Goal: Find specific page/section: Find specific page/section

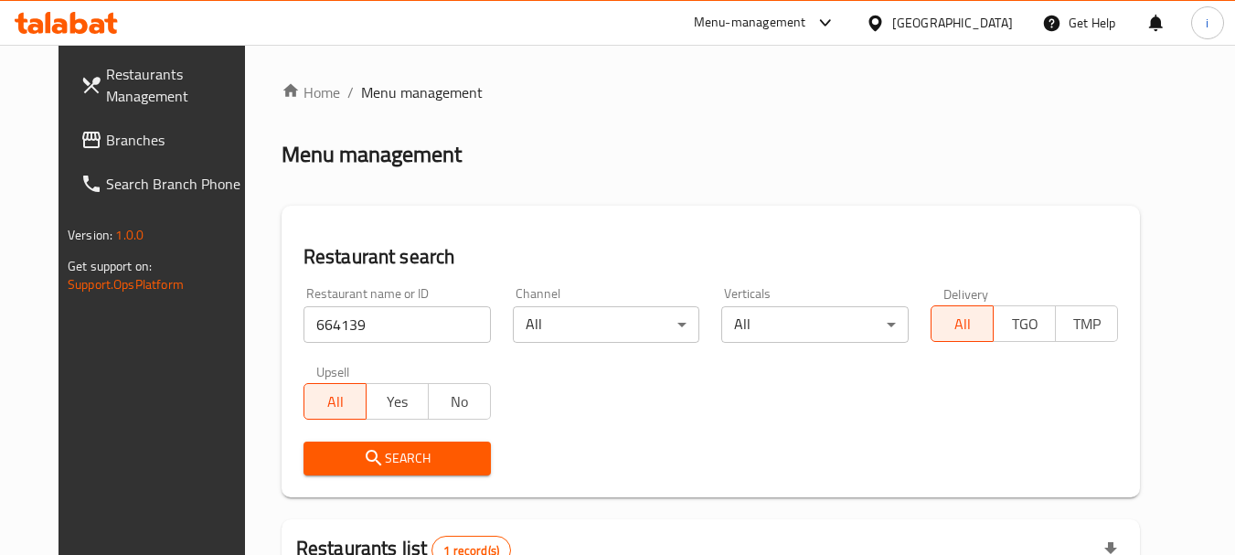
click at [900, 9] on div "United Arab Emirates" at bounding box center [939, 23] width 176 height 44
click at [895, 25] on div "United Arab Emirates" at bounding box center [952, 23] width 121 height 20
click at [542, 96] on ol "Home / Menu management" at bounding box center [711, 92] width 858 height 22
click at [911, 28] on div "United Arab Emirates" at bounding box center [952, 23] width 121 height 20
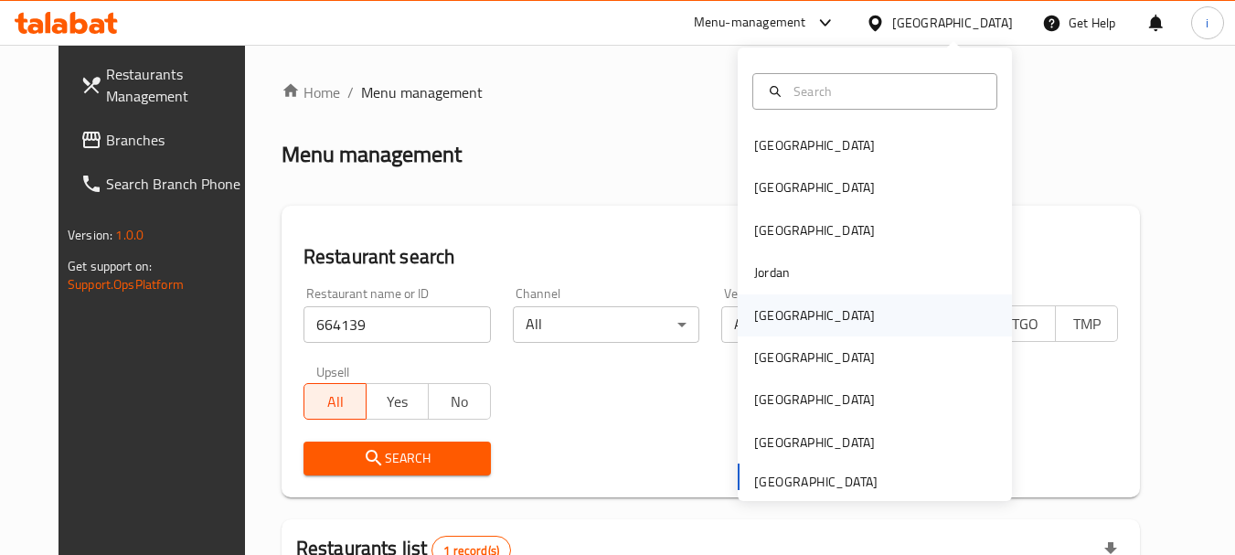
click at [754, 321] on div "[GEOGRAPHIC_DATA]" at bounding box center [814, 315] width 121 height 20
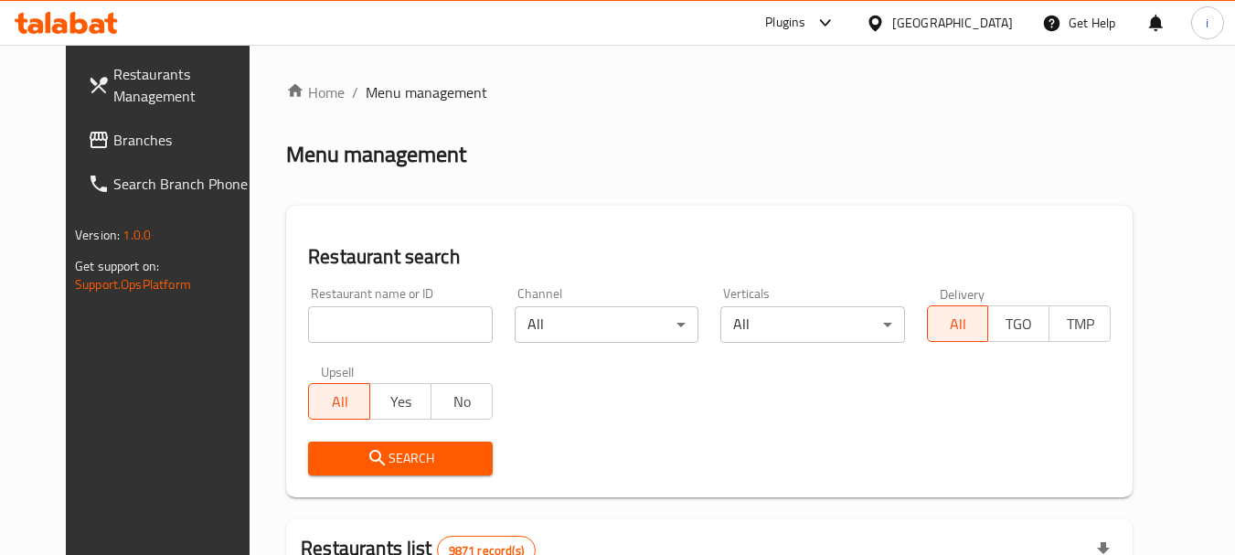
click at [146, 139] on span "Branches" at bounding box center [185, 140] width 144 height 22
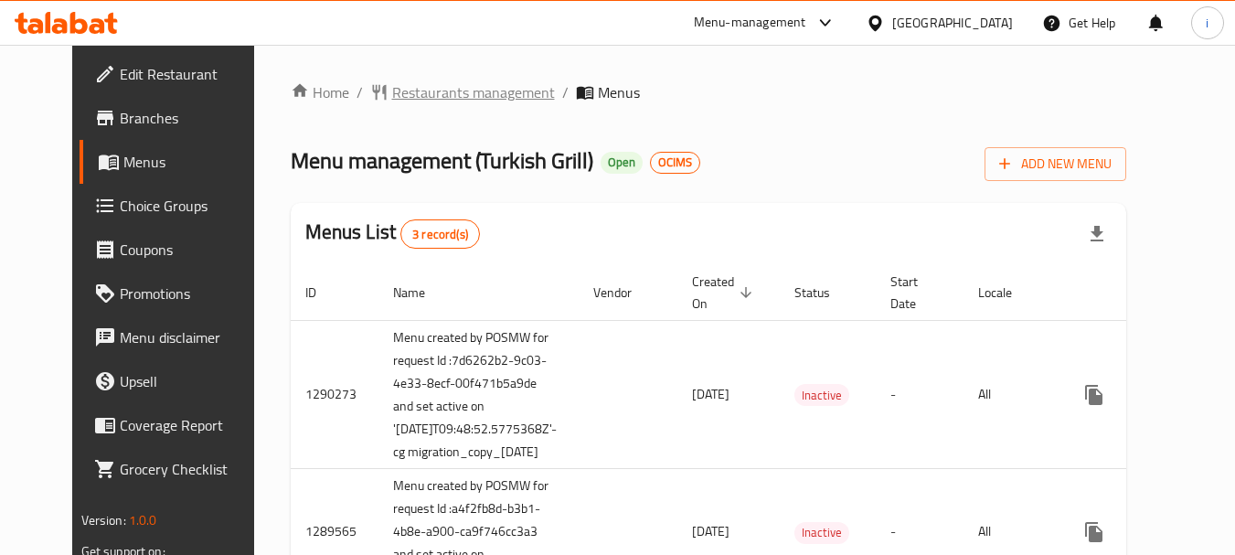
click at [392, 91] on span "Restaurants management" at bounding box center [473, 92] width 163 height 22
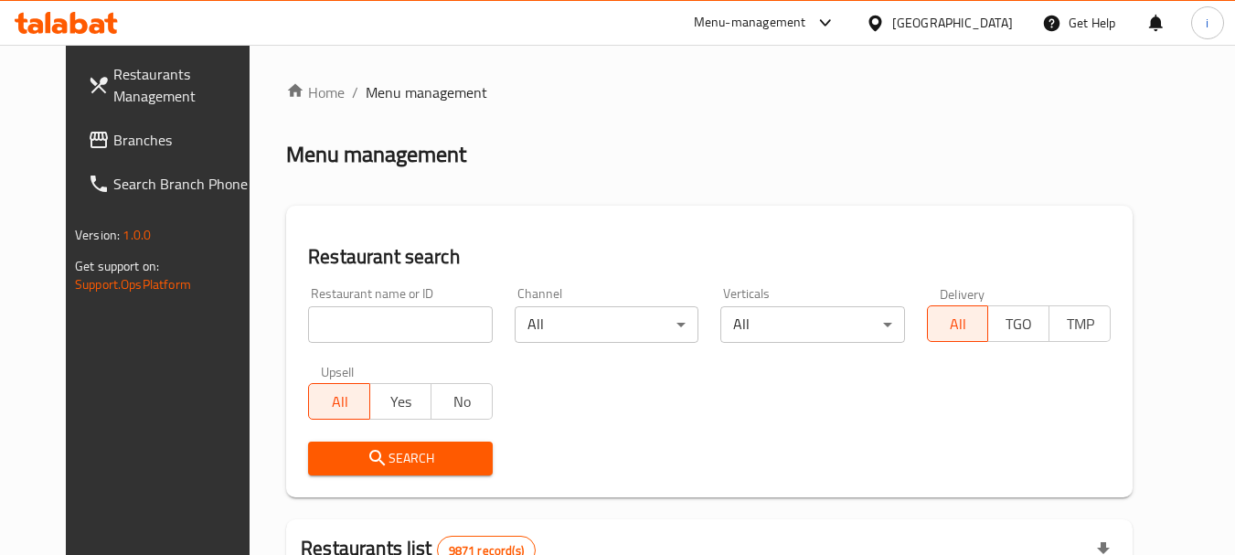
click at [389, 334] on input "search" at bounding box center [400, 324] width 184 height 37
paste input "172"
type input "172"
click at [374, 460] on span "Search" at bounding box center [400, 458] width 154 height 23
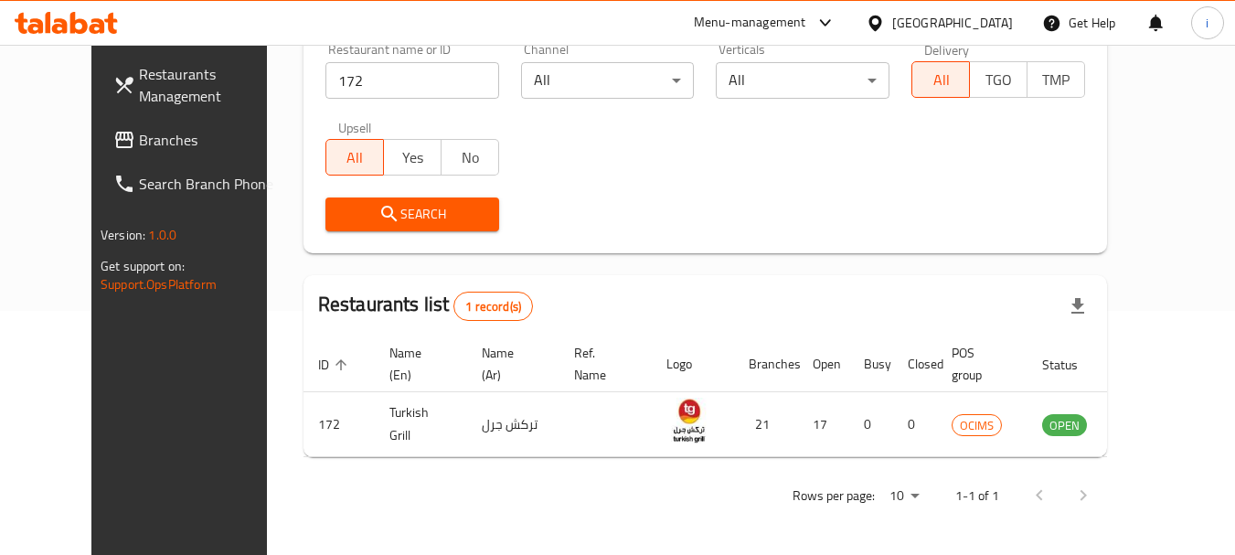
scroll to position [245, 0]
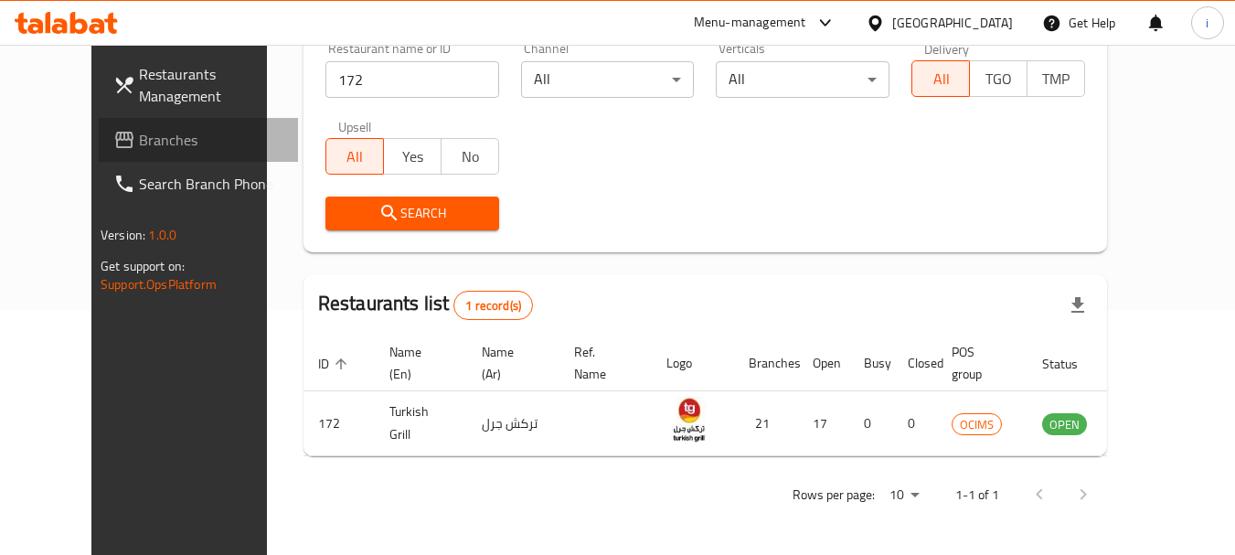
click at [139, 133] on span "Branches" at bounding box center [211, 140] width 144 height 22
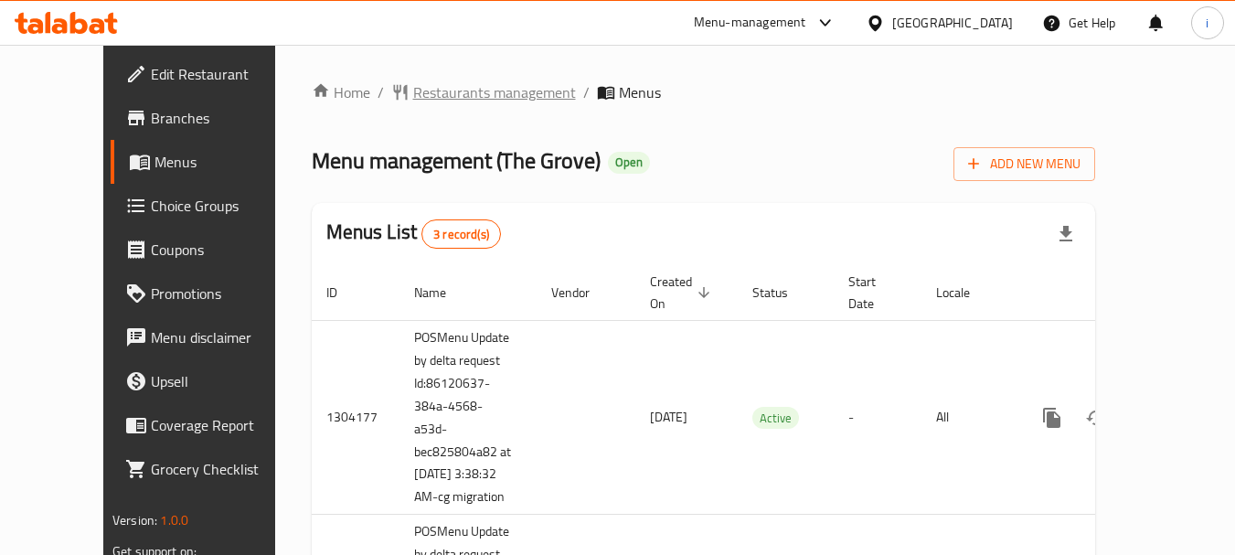
click at [426, 94] on span "Restaurants management" at bounding box center [494, 92] width 163 height 22
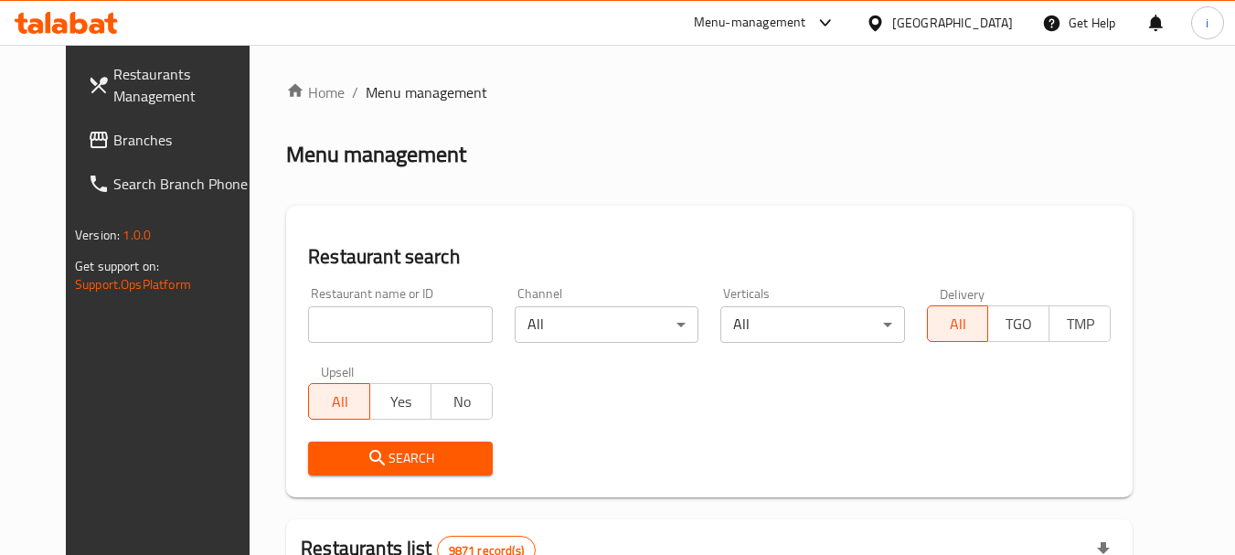
click at [381, 330] on input "search" at bounding box center [400, 324] width 184 height 37
paste input "25160"
type input "25160"
click at [405, 449] on span "Search" at bounding box center [400, 458] width 154 height 23
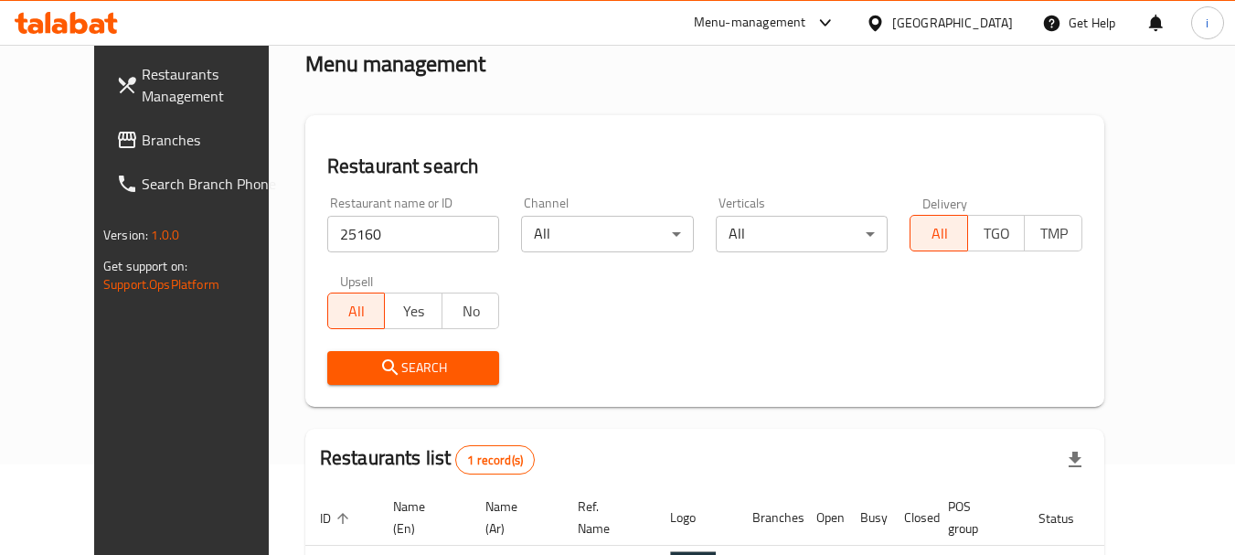
scroll to position [91, 0]
click at [806, 19] on div "Menu-management" at bounding box center [750, 23] width 112 height 22
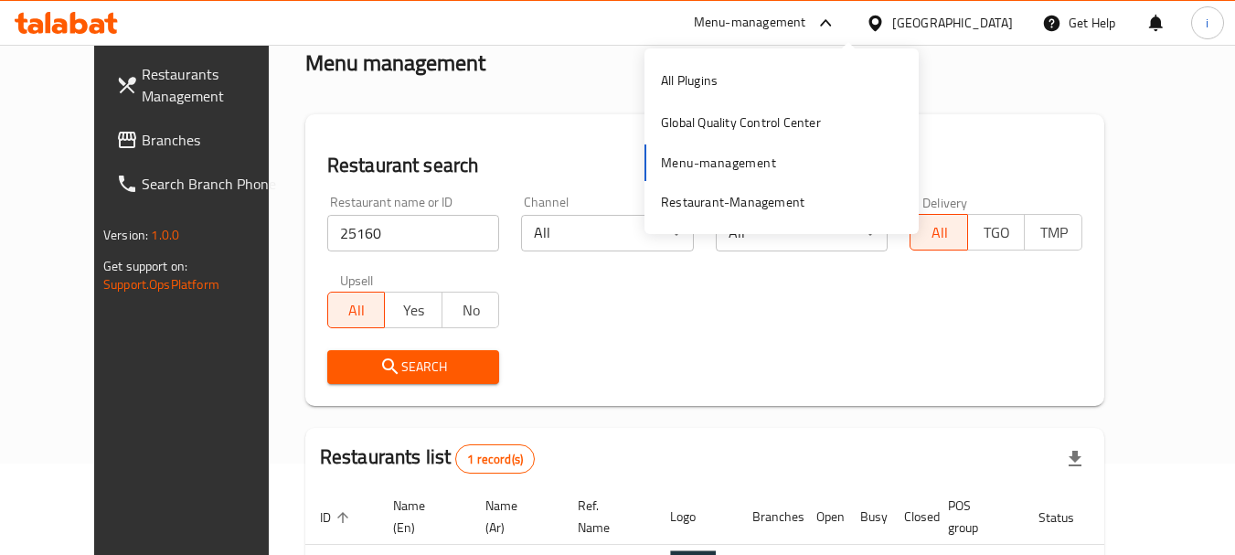
click at [142, 148] on span "Branches" at bounding box center [214, 140] width 144 height 22
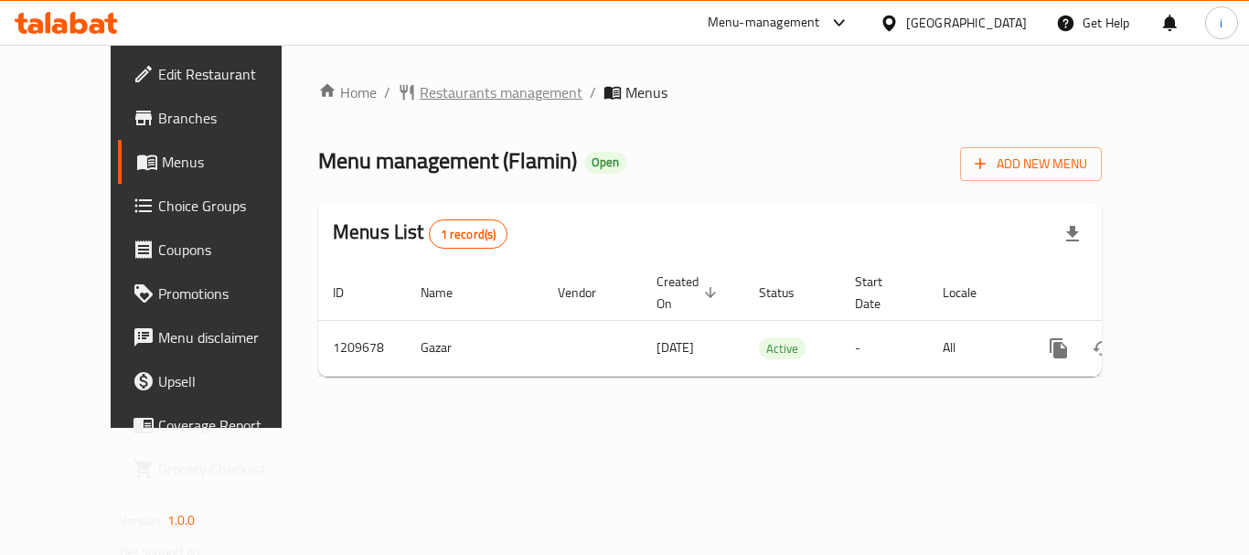
click at [420, 88] on span "Restaurants management" at bounding box center [501, 92] width 163 height 22
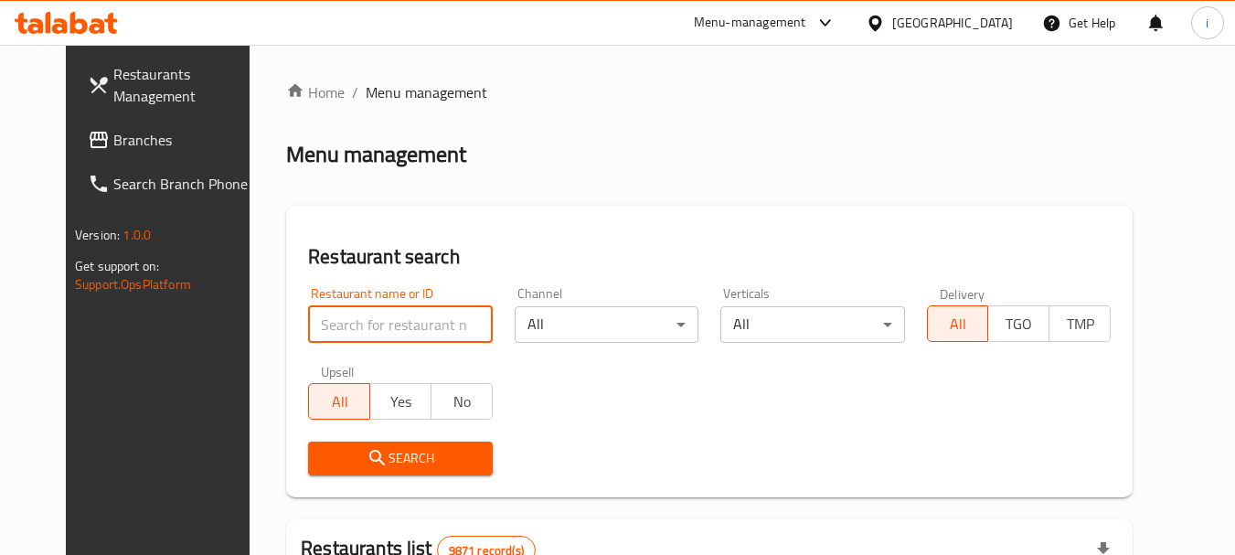
click at [379, 325] on input "search" at bounding box center [400, 324] width 184 height 37
paste input "671024"
type input "671024"
click at [378, 447] on span "Search" at bounding box center [400, 458] width 154 height 23
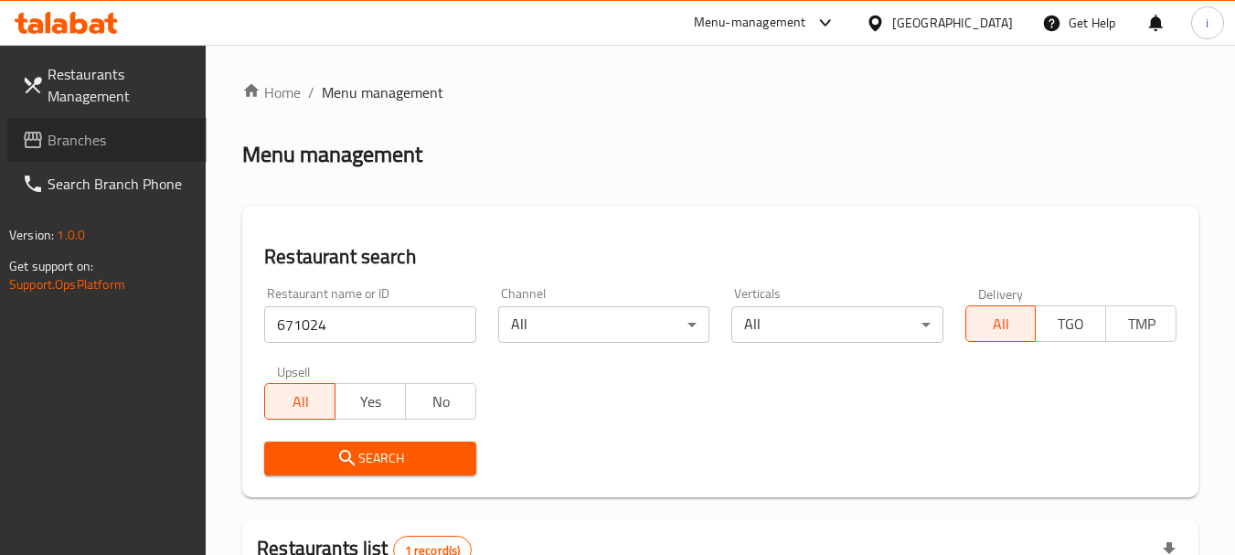
click at [82, 145] on span "Branches" at bounding box center [120, 140] width 144 height 22
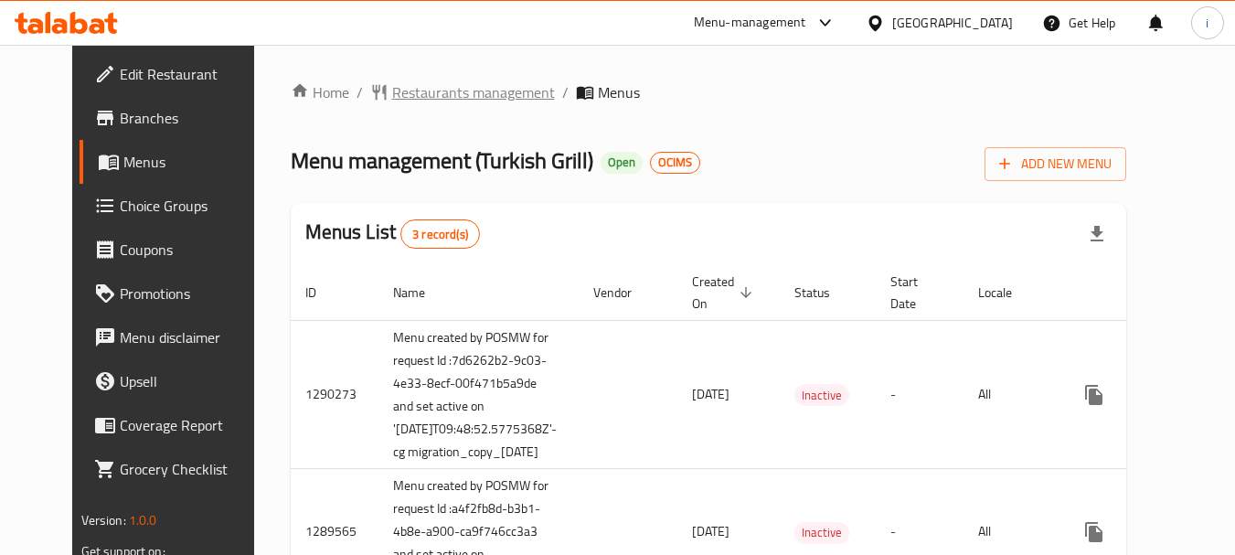
click at [392, 86] on span "Restaurants management" at bounding box center [473, 92] width 163 height 22
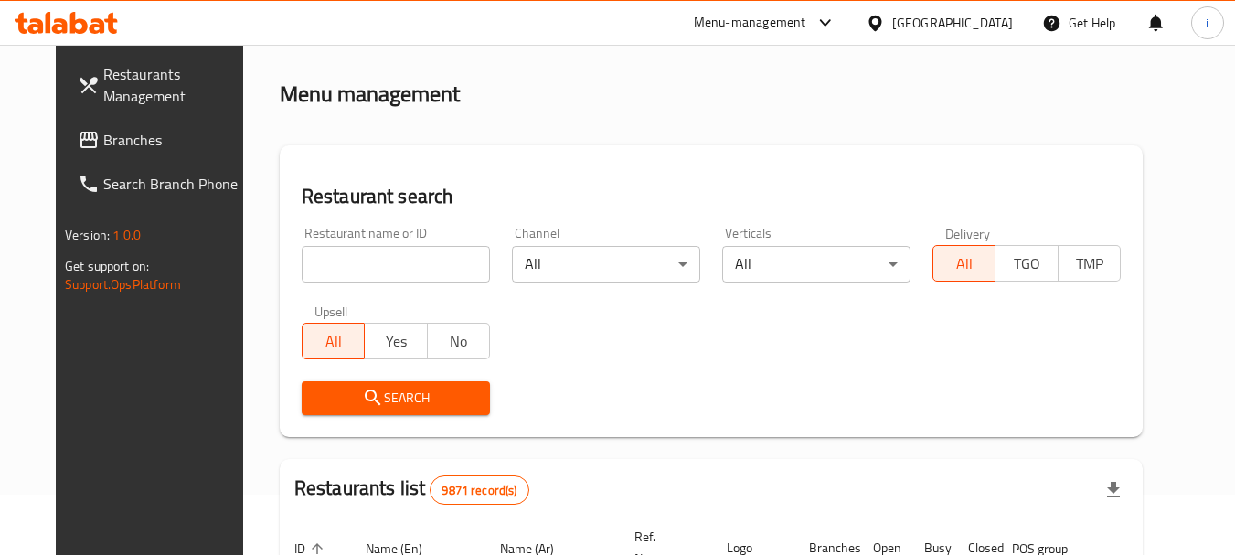
scroll to position [91, 0]
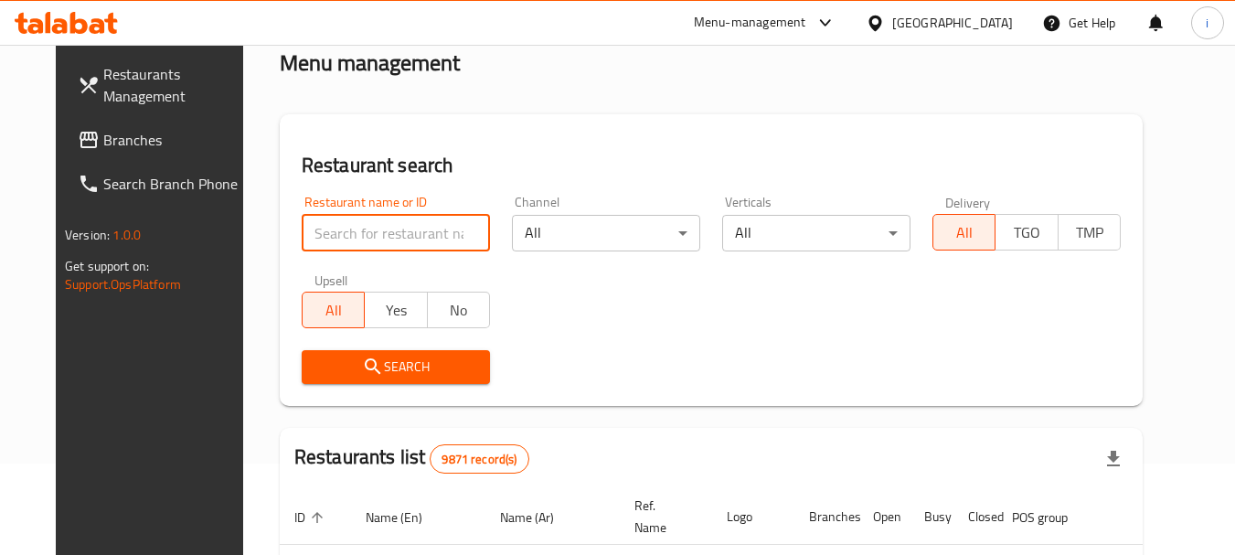
click at [358, 244] on input "search" at bounding box center [396, 233] width 188 height 37
paste input "172"
type input "172"
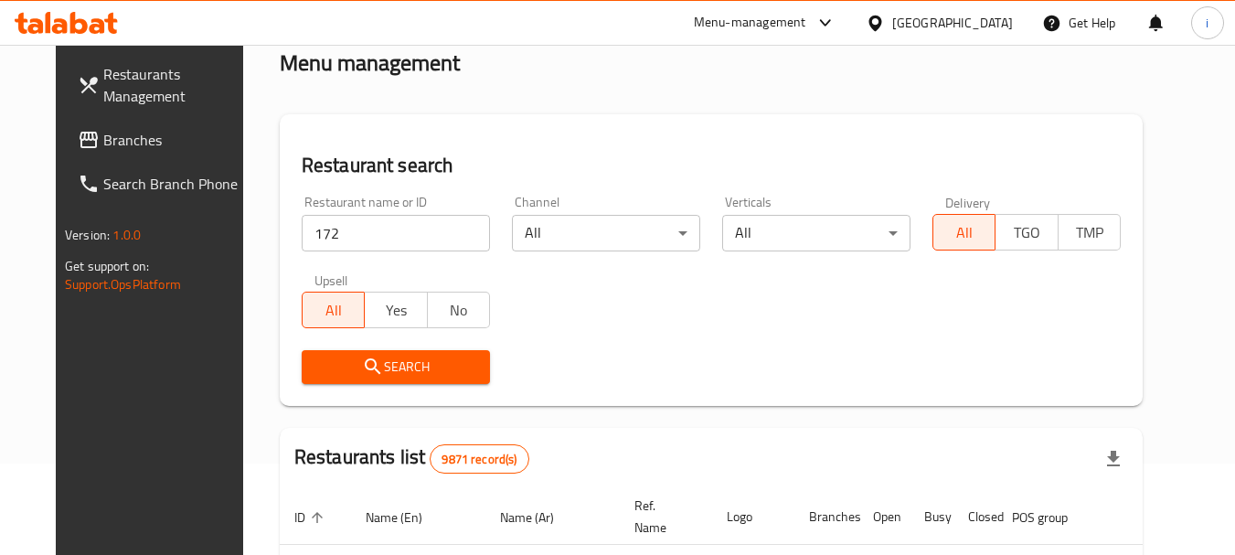
click at [362, 366] on icon "submit" at bounding box center [373, 367] width 22 height 22
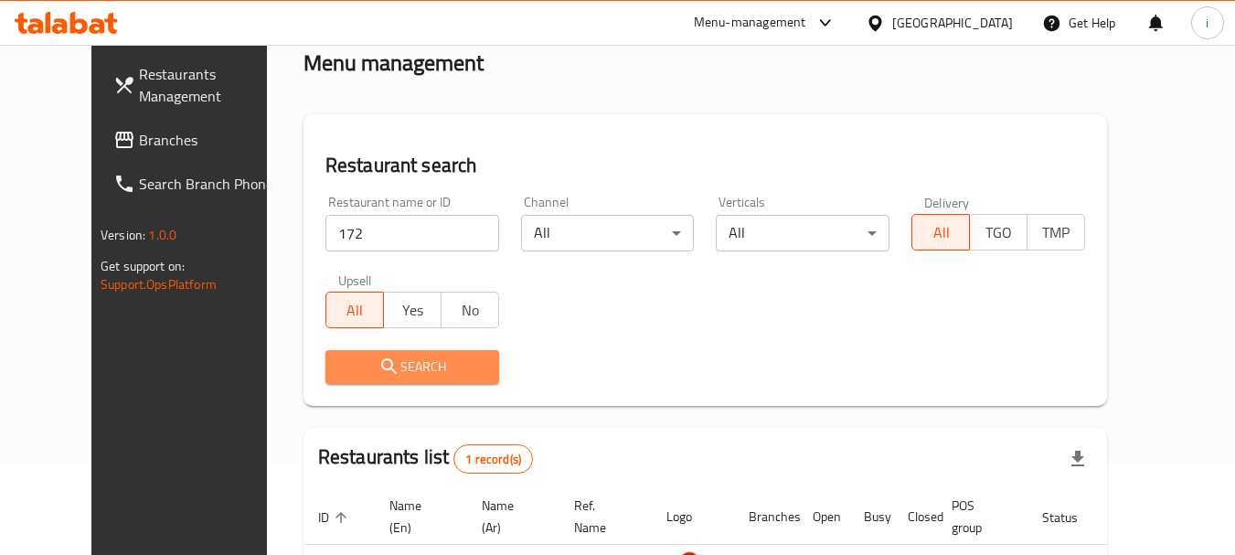
click at [346, 352] on button "Search" at bounding box center [412, 367] width 174 height 34
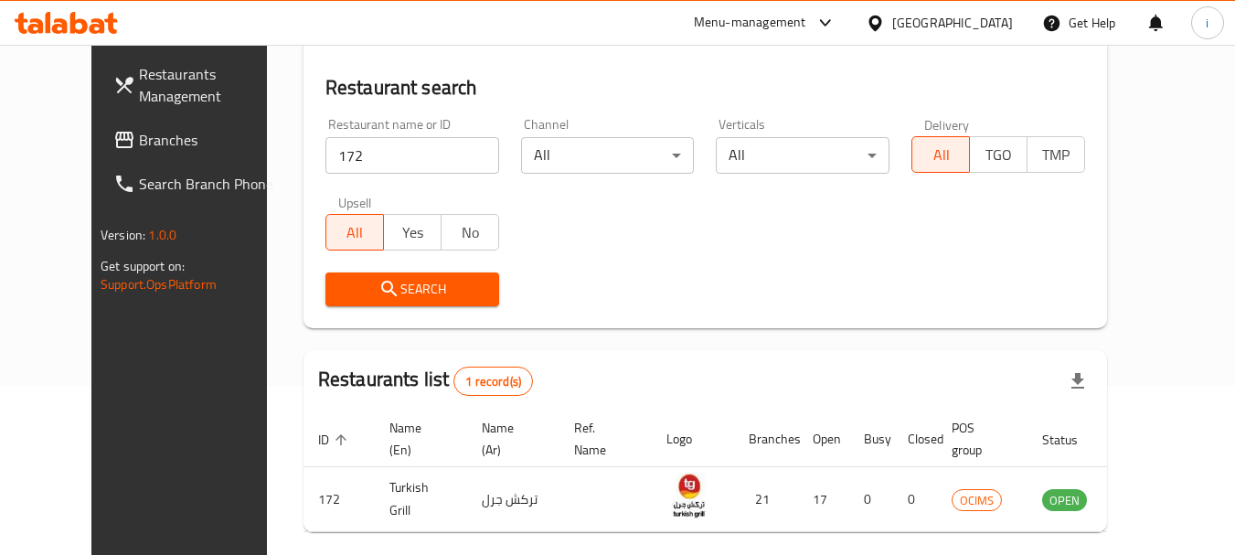
scroll to position [245, 0]
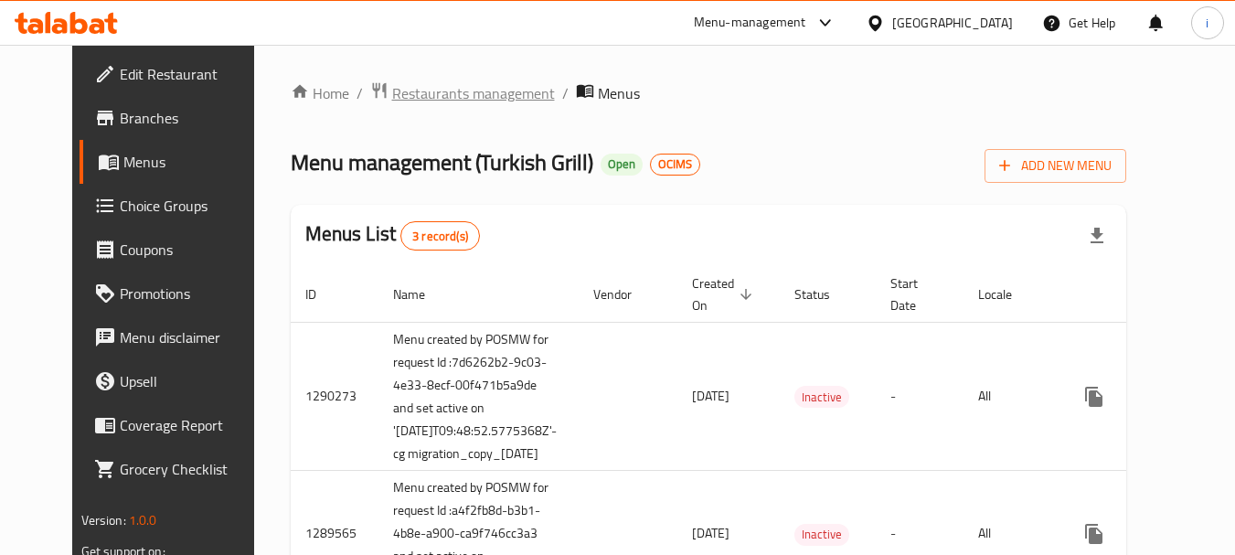
click at [432, 82] on span "Restaurants management" at bounding box center [473, 93] width 163 height 22
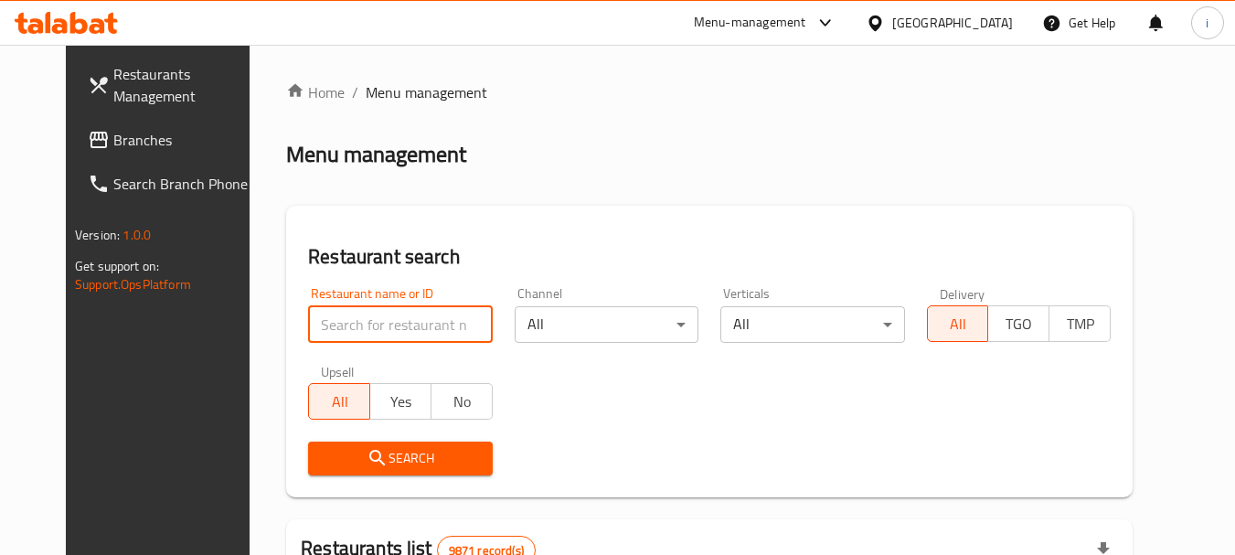
click at [398, 314] on input "search" at bounding box center [400, 324] width 184 height 37
paste input "172"
type input "172"
click at [388, 457] on span "Search" at bounding box center [400, 458] width 154 height 23
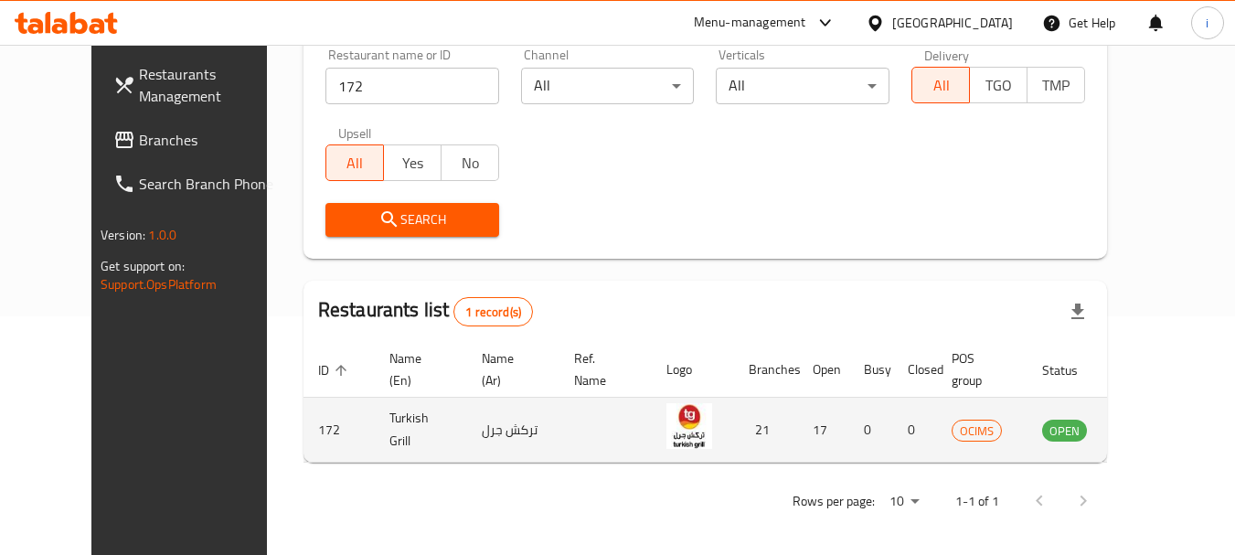
scroll to position [245, 0]
